Goal: Task Accomplishment & Management: Manage account settings

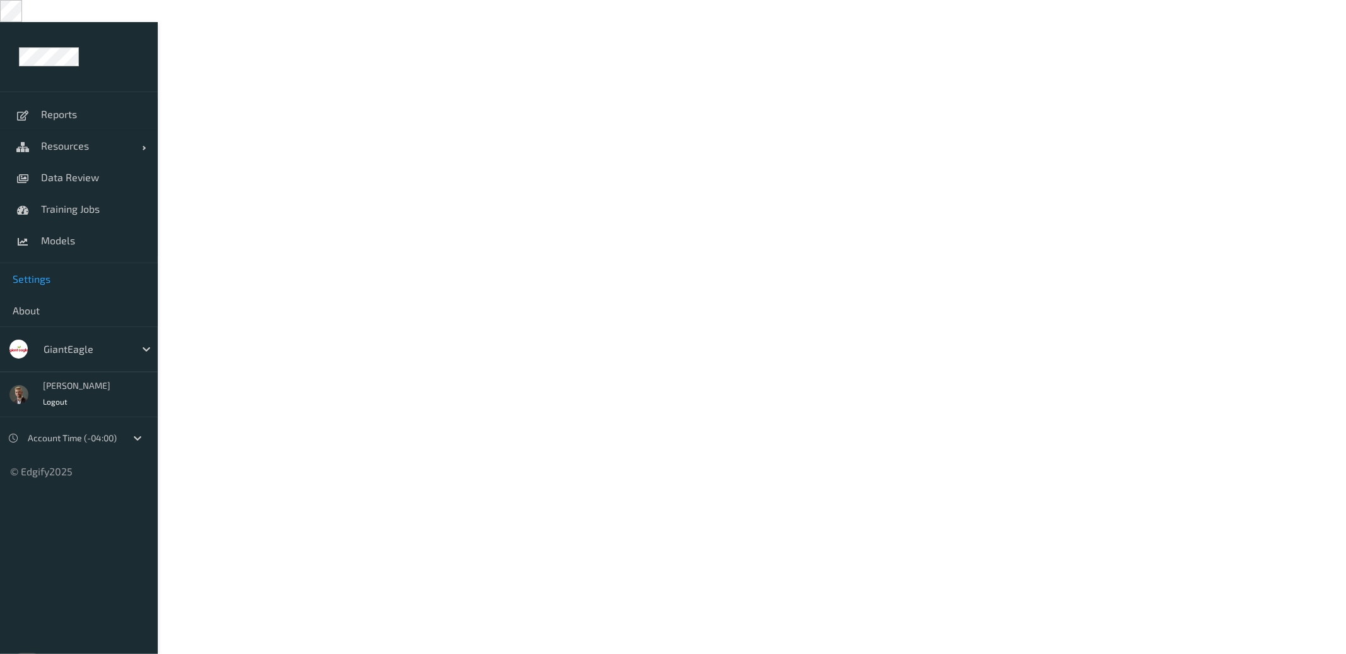
click at [36, 273] on span "Settings" at bounding box center [79, 279] width 133 height 13
click at [273, 57] on div "users" at bounding box center [274, 61] width 22 height 16
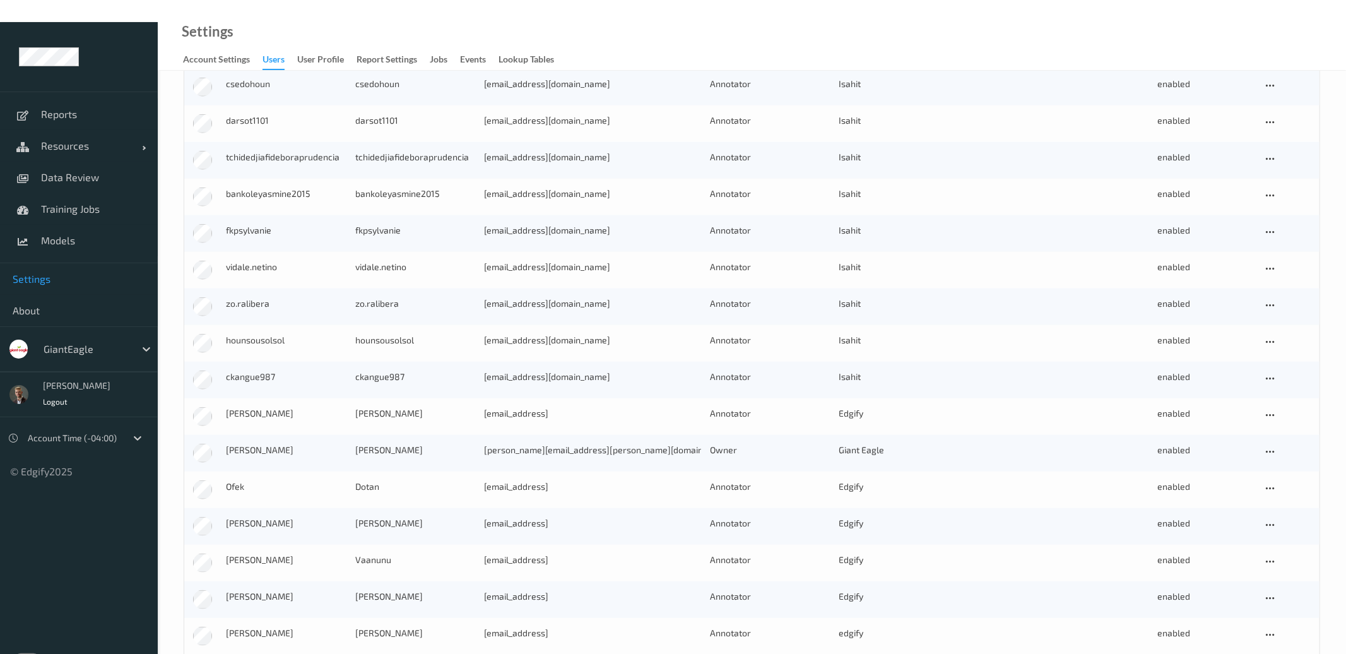
scroll to position [1001, 0]
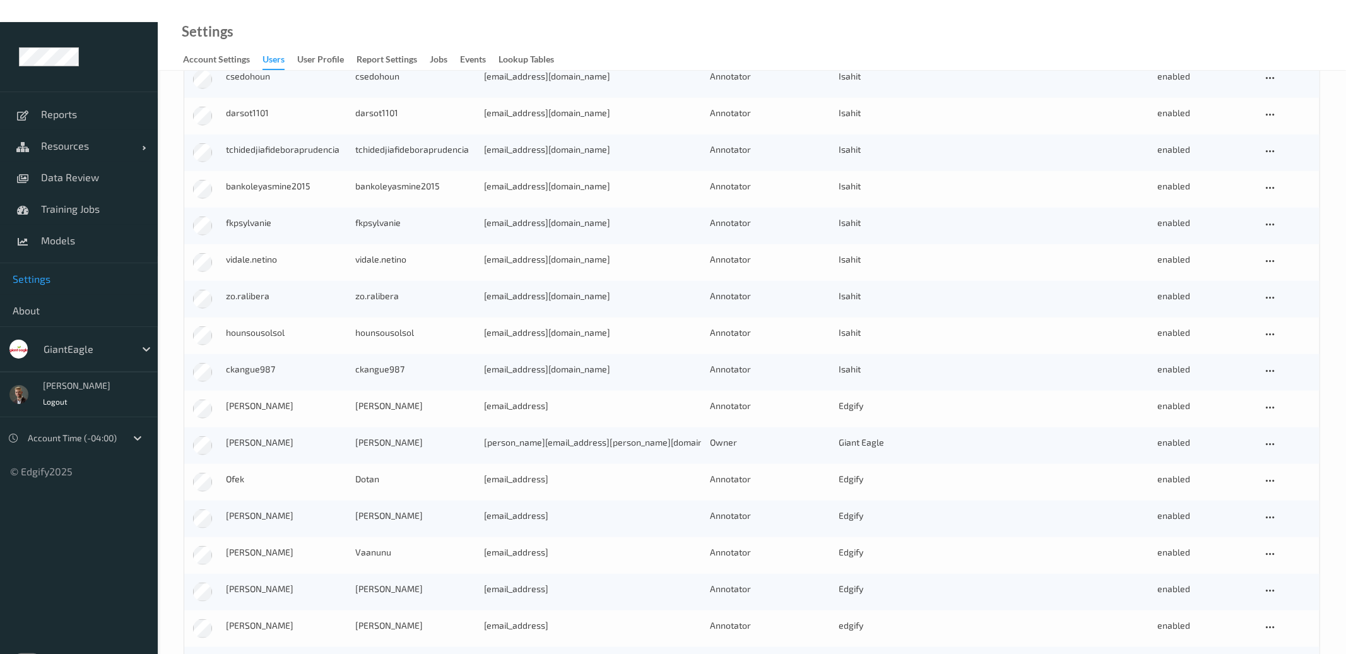
click at [516, 436] on div "[PERSON_NAME][EMAIL_ADDRESS][PERSON_NAME][DOMAIN_NAME]" at bounding box center [593, 442] width 216 height 13
click at [238, 436] on div "[PERSON_NAME]" at bounding box center [286, 442] width 121 height 13
click at [1276, 439] on icon at bounding box center [1270, 444] width 11 height 11
click at [1288, 478] on div "Edit User" at bounding box center [1300, 489] width 72 height 23
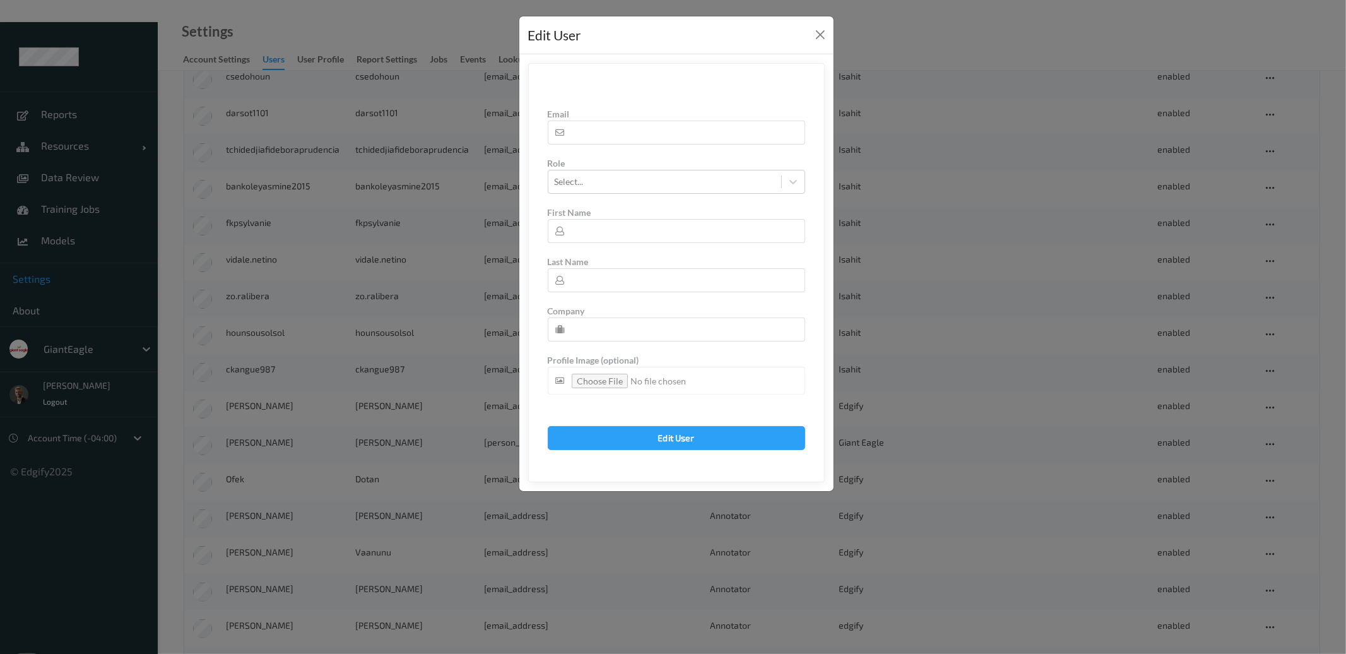
type input "[PERSON_NAME][EMAIL_ADDRESS][PERSON_NAME][DOMAIN_NAME]"
type input "[PERSON_NAME]"
type input "Giant Eagle"
click at [819, 35] on button "Close" at bounding box center [821, 35] width 18 height 18
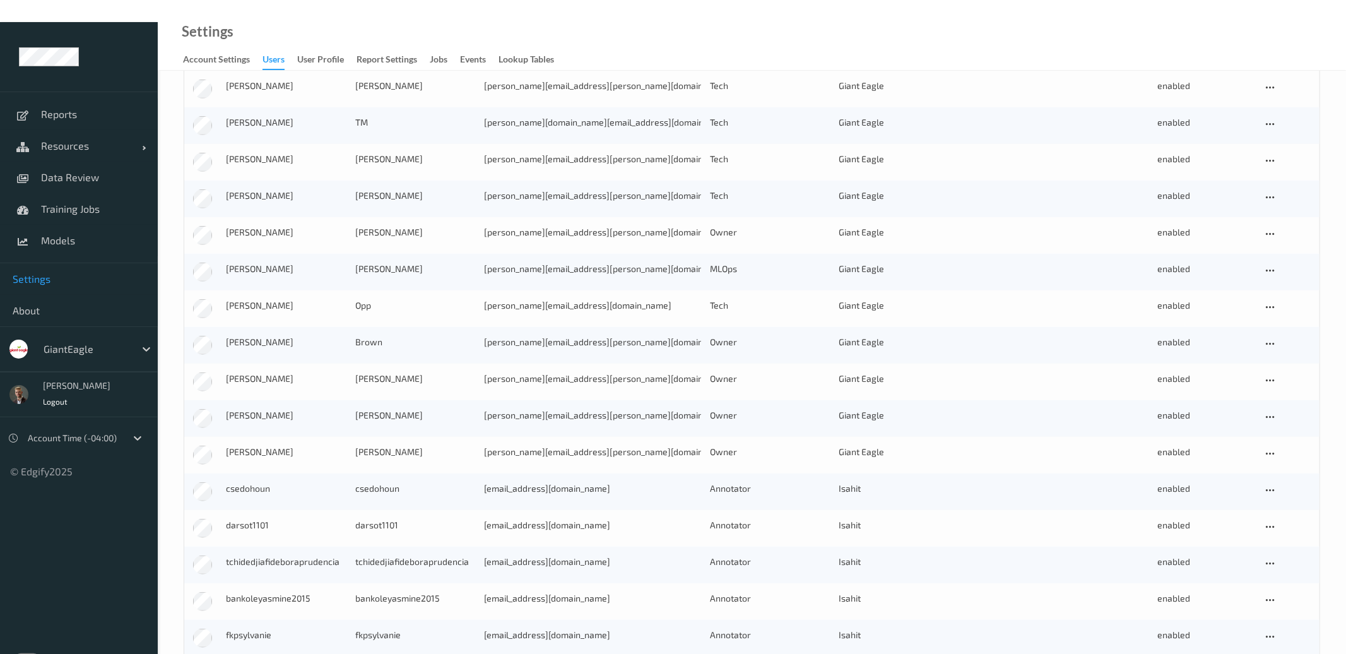
scroll to position [588, 0]
